Goal: Obtain resource: Download file/media

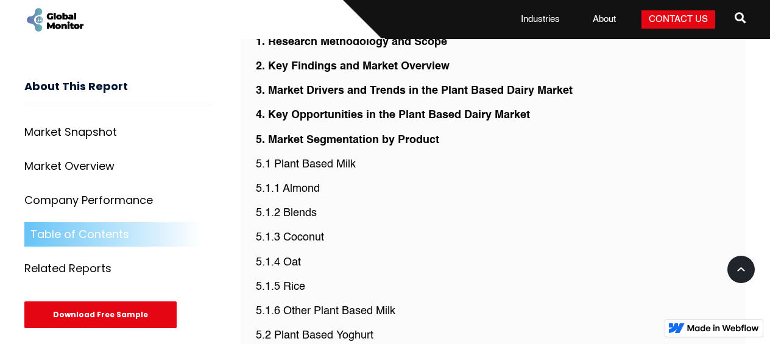
scroll to position [2728, 0]
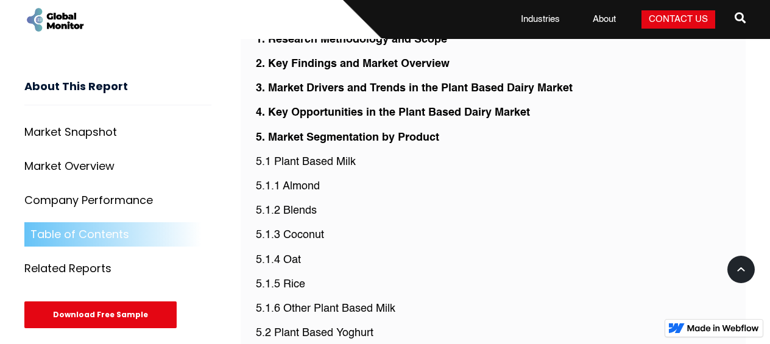
drag, startPoint x: 300, startPoint y: 121, endPoint x: 386, endPoint y: 121, distance: 86.5
click at [387, 155] on p "5.1 Plant Based Milk" at bounding box center [493, 162] width 475 height 15
click at [386, 155] on p "5.1 Plant Based Milk" at bounding box center [493, 162] width 475 height 15
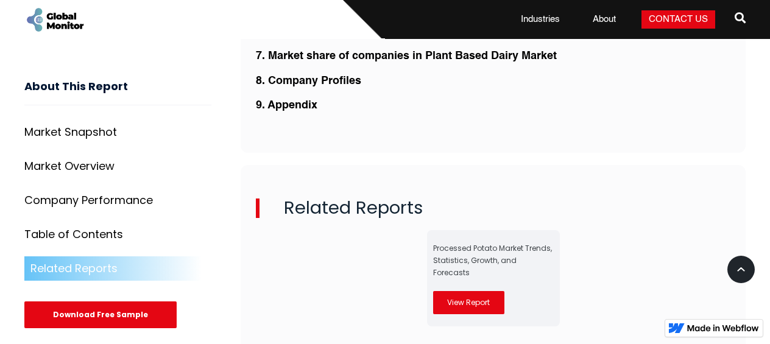
scroll to position [3169, 0]
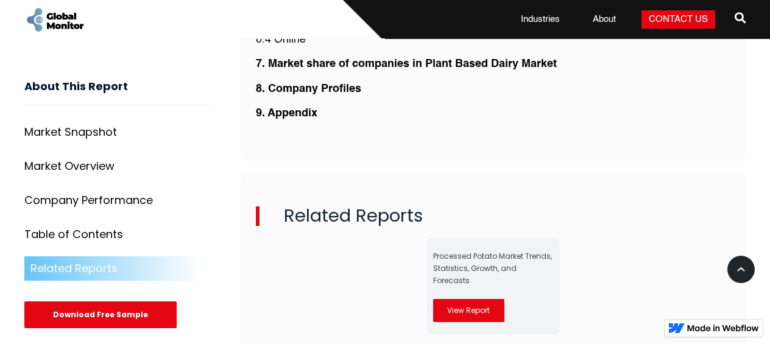
click at [446, 299] on link "View Report" at bounding box center [468, 310] width 71 height 23
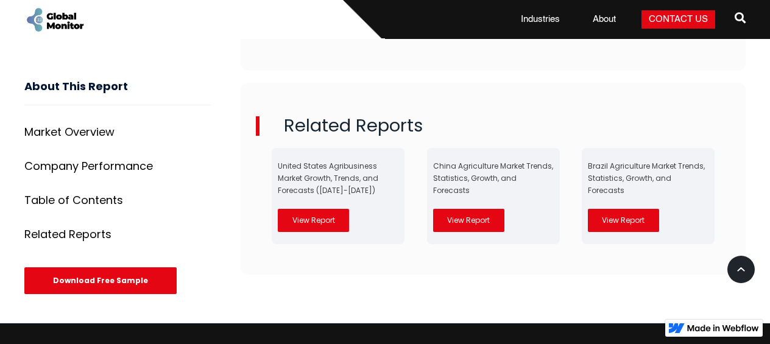
scroll to position [3028, 0]
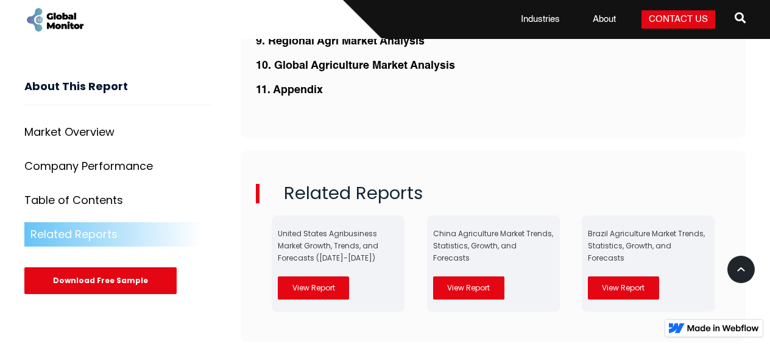
click at [146, 287] on div "Download Free Sample" at bounding box center [100, 280] width 152 height 27
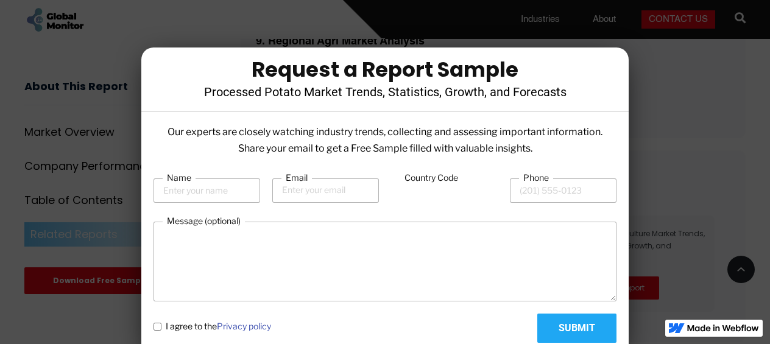
click at [105, 146] on div at bounding box center [385, 172] width 770 height 344
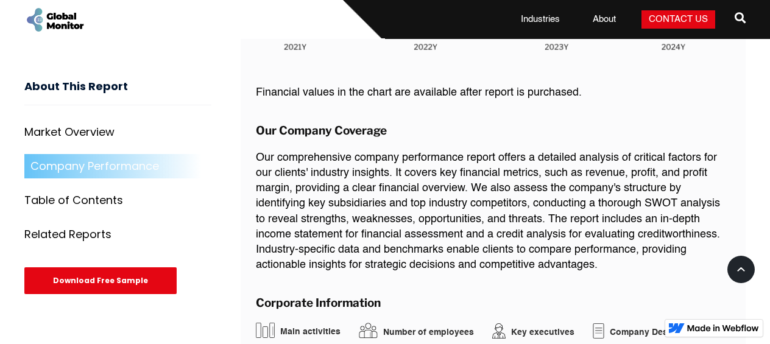
scroll to position [1819, 0]
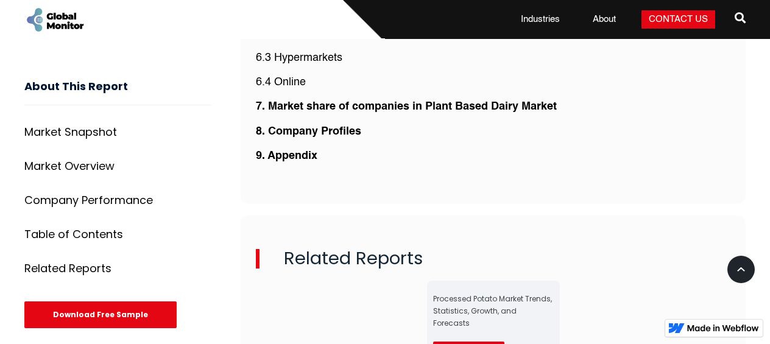
scroll to position [3126, 0]
